Goal: Navigation & Orientation: Understand site structure

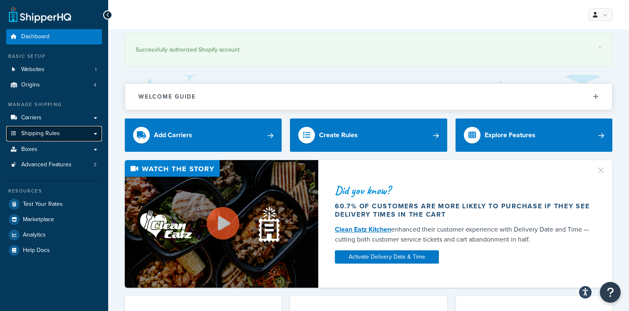
click at [63, 130] on link "Shipping Rules" at bounding box center [54, 133] width 96 height 15
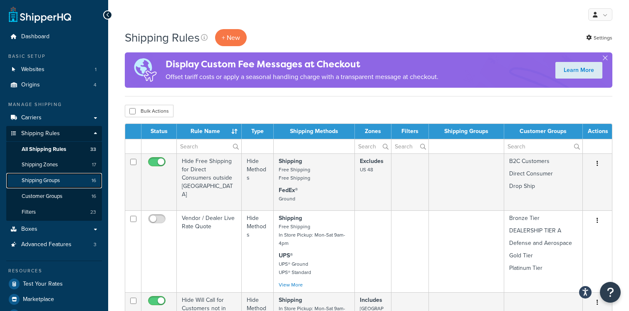
click at [61, 182] on link "Shipping Groups 16" at bounding box center [54, 180] width 96 height 15
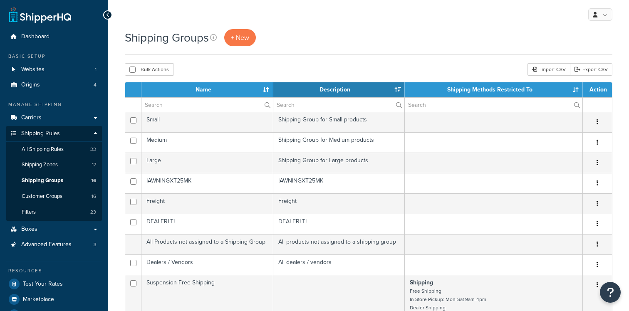
select select "15"
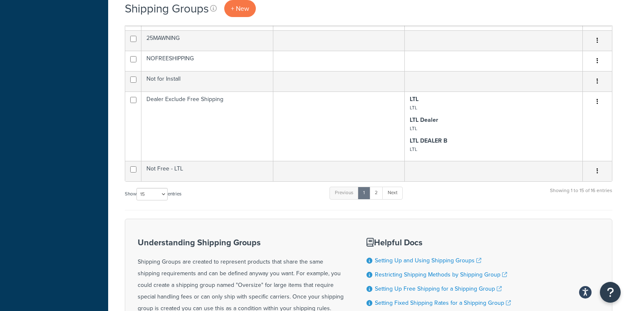
scroll to position [423, 0]
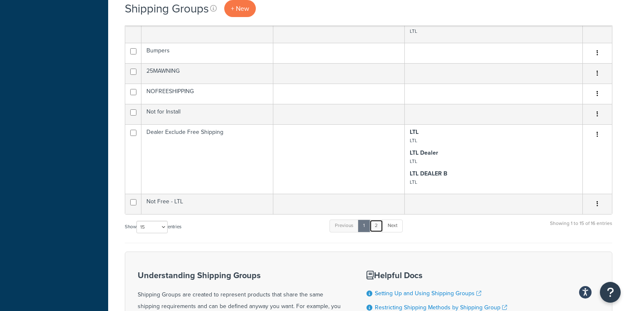
click at [372, 228] on link "2" at bounding box center [377, 226] width 14 height 12
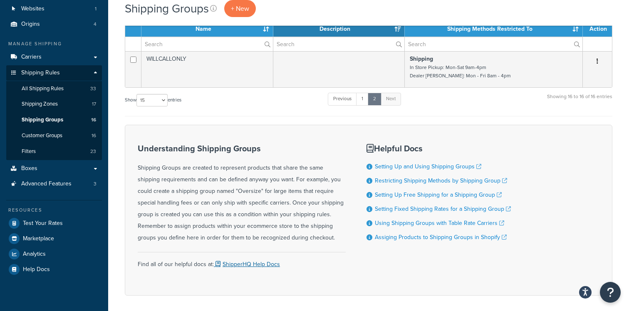
scroll to position [0, 0]
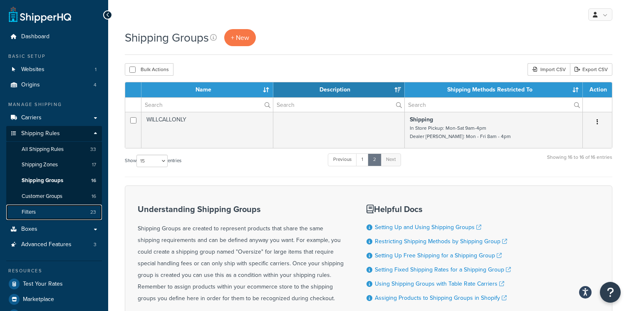
click at [57, 214] on link "Filters 23" at bounding box center [54, 212] width 96 height 15
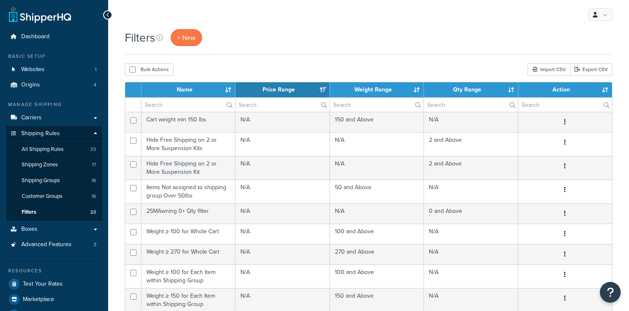
select select "15"
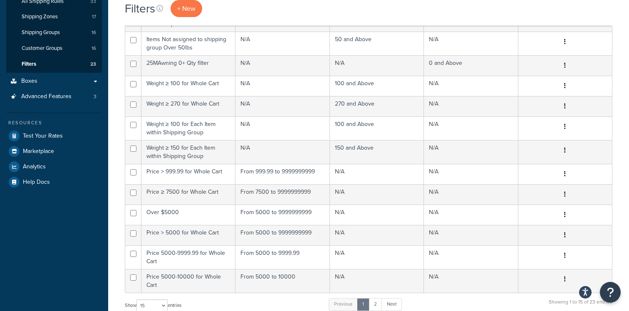
scroll to position [66, 0]
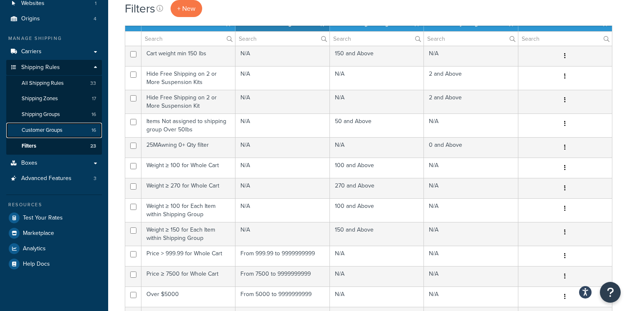
click at [47, 131] on span "Customer Groups" at bounding box center [42, 130] width 41 height 7
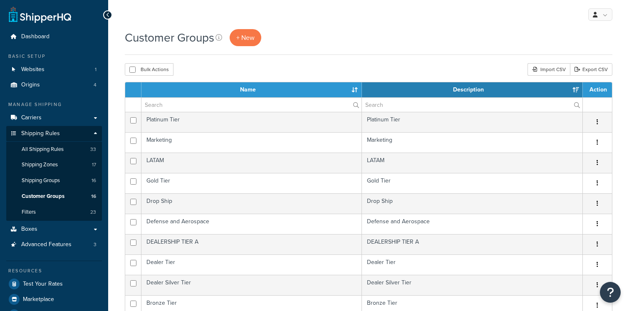
select select "15"
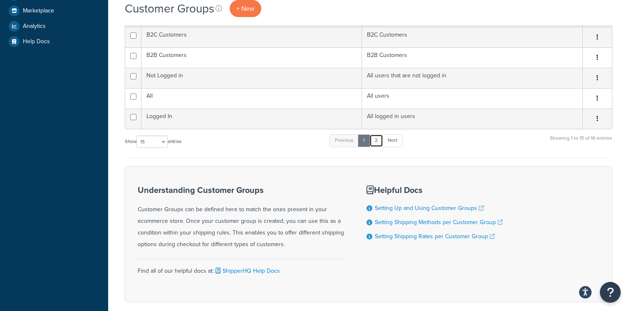
click at [378, 144] on link "2" at bounding box center [377, 140] width 14 height 12
